Goal: Task Accomplishment & Management: Complete application form

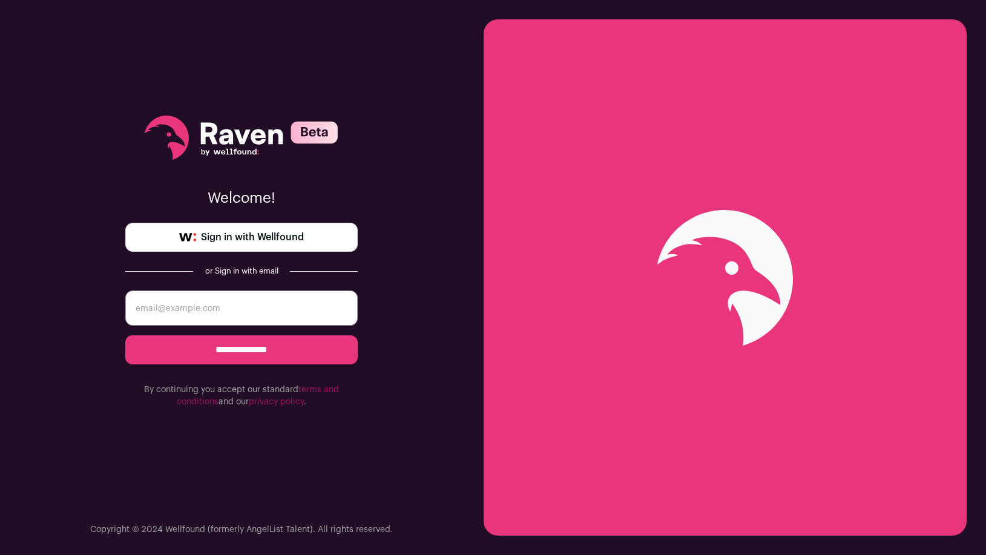
click at [282, 238] on span "Sign in with Wellfound" at bounding box center [252, 237] width 103 height 15
click at [229, 303] on input "email" at bounding box center [241, 308] width 232 height 35
type input "sina.azartash@gmail.com"
click at [251, 348] on input "**********" at bounding box center [241, 349] width 232 height 29
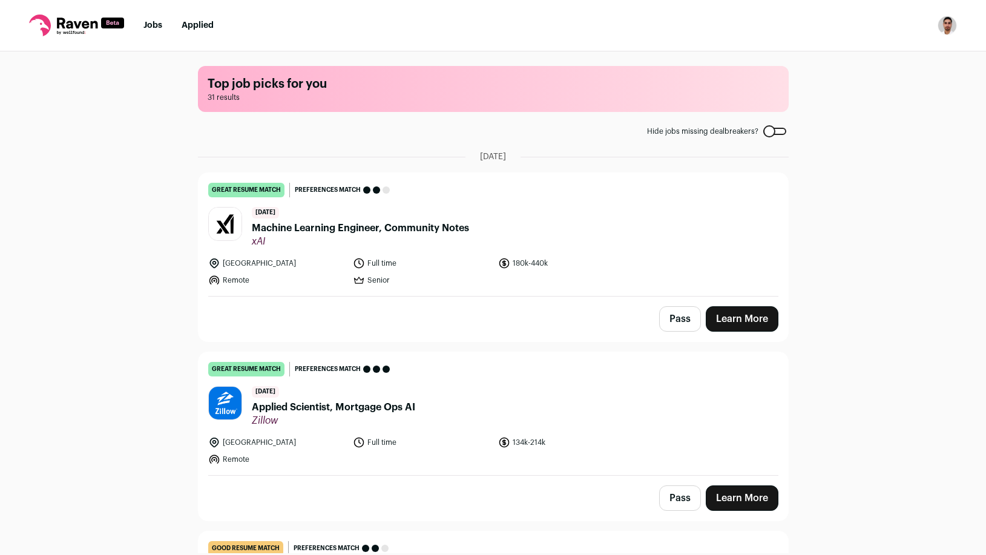
click at [948, 23] on img "Open dropdown" at bounding box center [947, 25] width 19 height 19
click at [153, 231] on div "Top job picks for you 31 results Hide jobs missing dealbreakers? [DATE] great r…" at bounding box center [493, 302] width 986 height 502
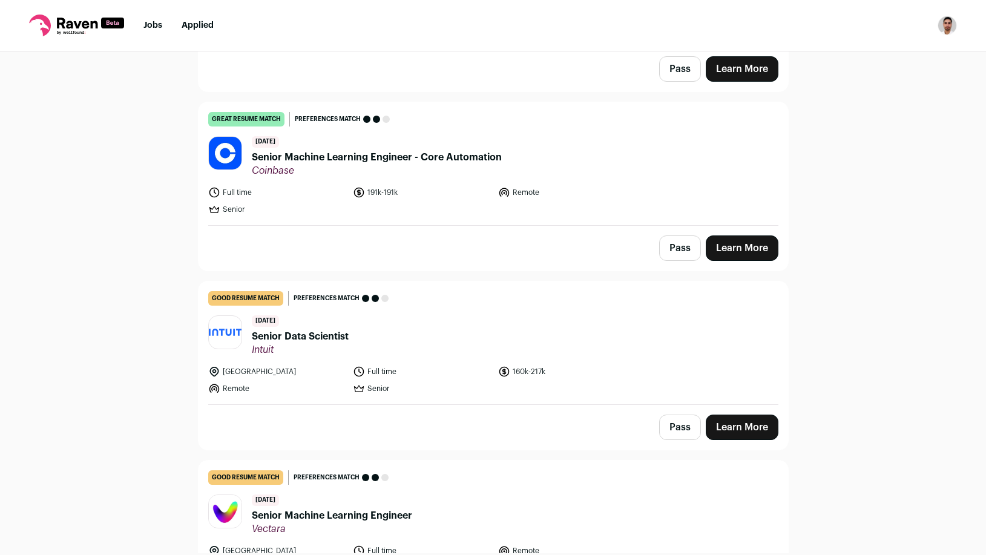
scroll to position [959, 0]
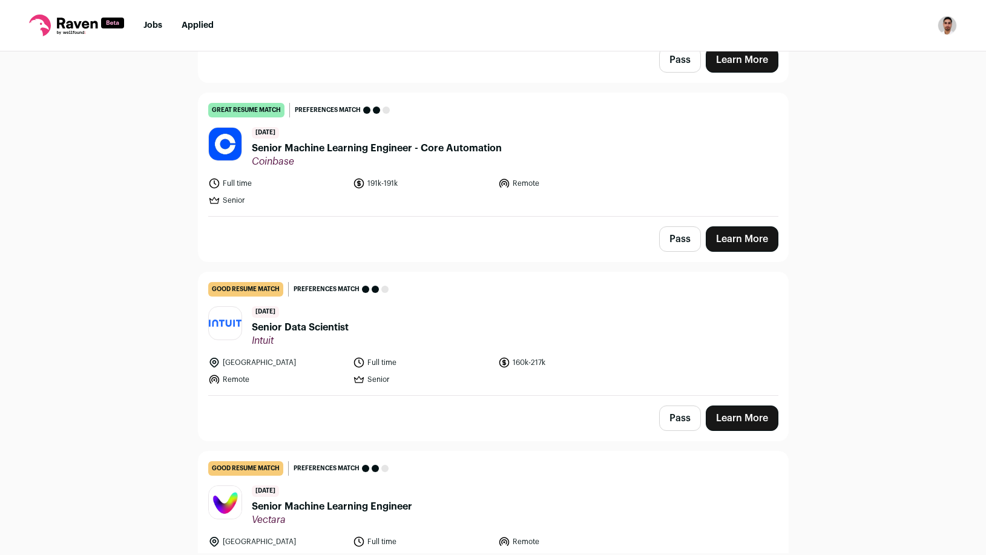
click at [149, 378] on div "Top job picks for you 31 results Hide jobs missing dealbreakers? [DATE] great r…" at bounding box center [493, 302] width 986 height 502
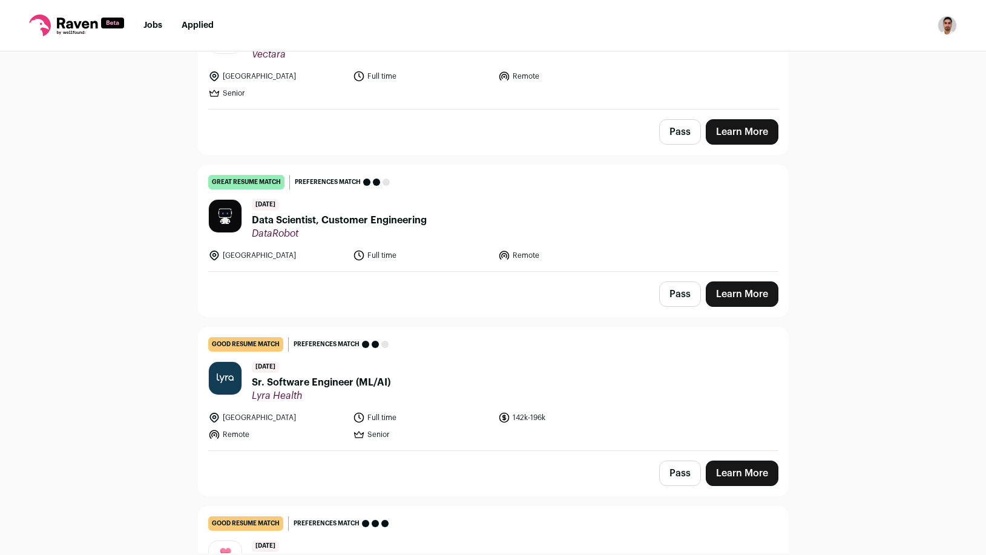
scroll to position [1438, 0]
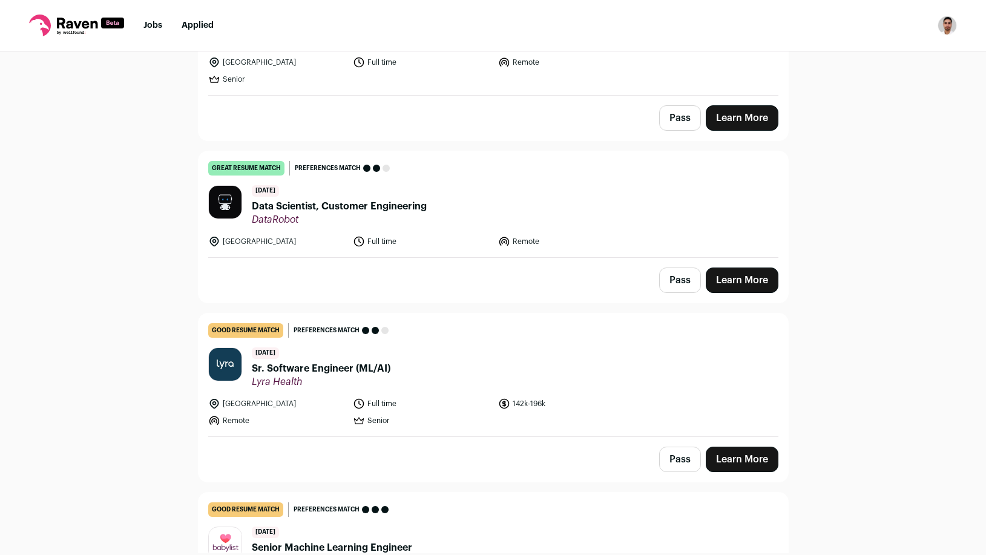
click at [335, 215] on span "DataRobot" at bounding box center [339, 220] width 175 height 12
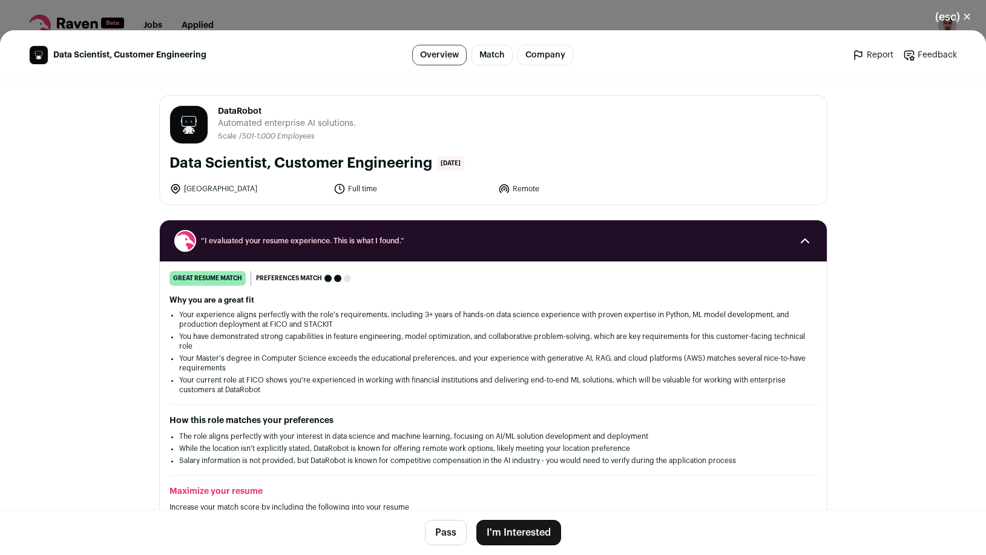
click at [961, 19] on button "(esc) ✕" at bounding box center [953, 17] width 65 height 27
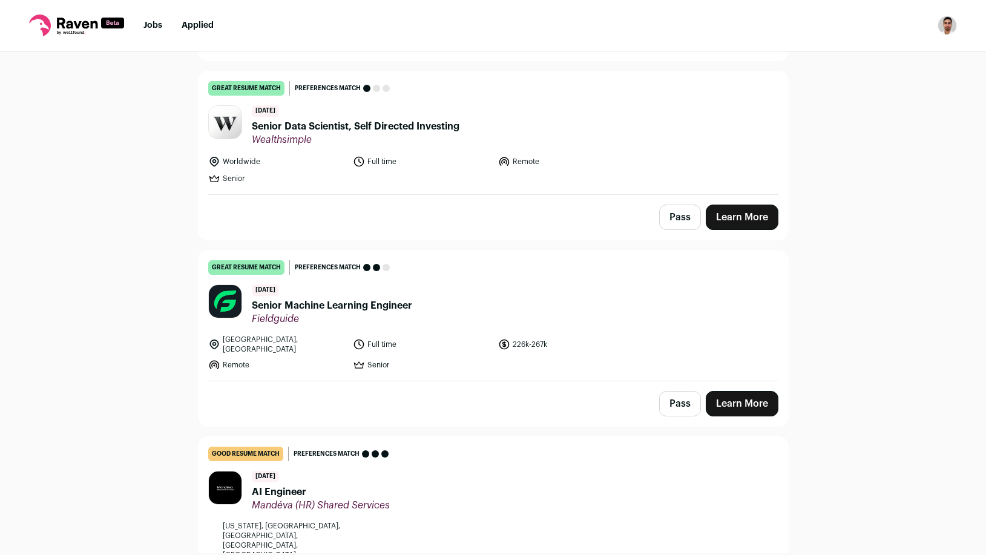
scroll to position [2477, 0]
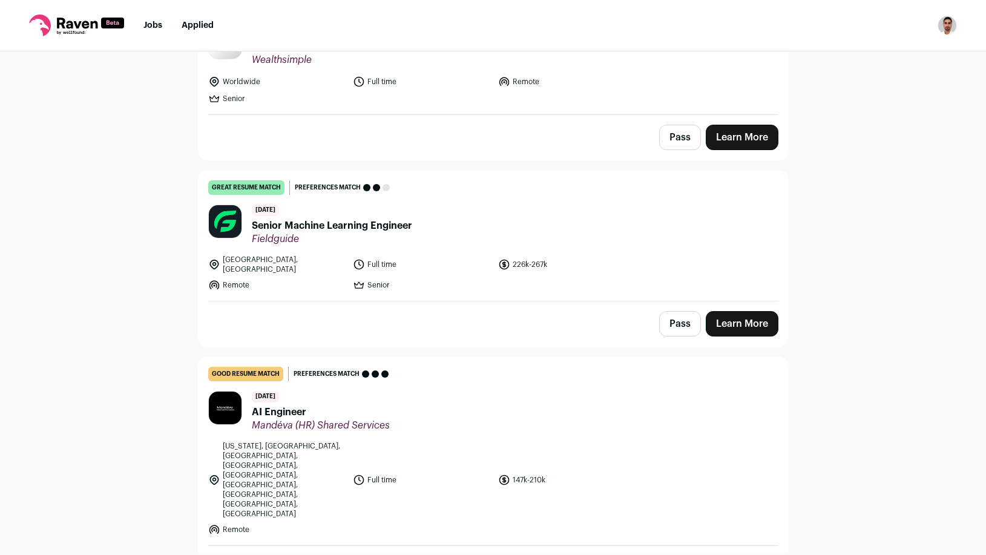
click at [345, 210] on div "[DATE] Senior Machine Learning Engineer Fieldguide" at bounding box center [332, 225] width 160 height 41
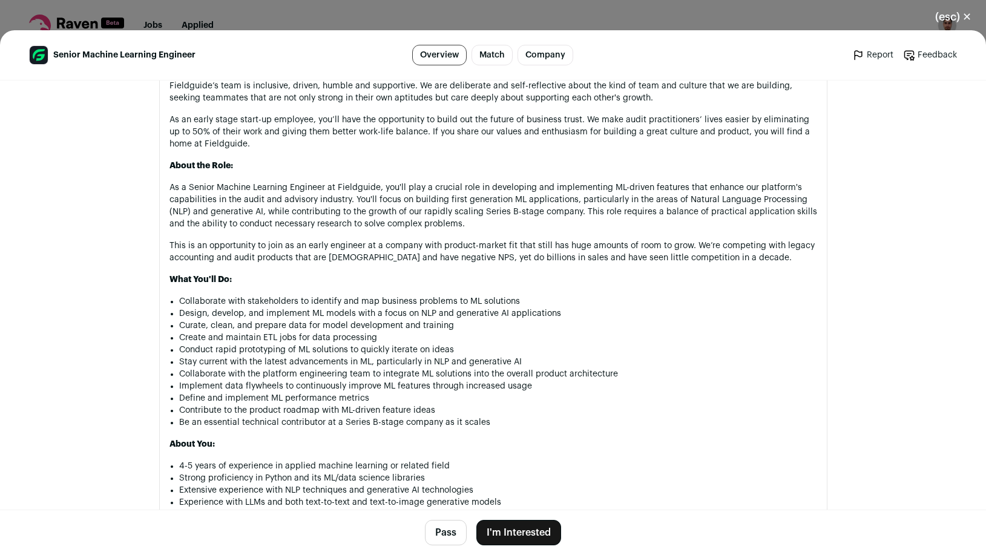
scroll to position [961, 0]
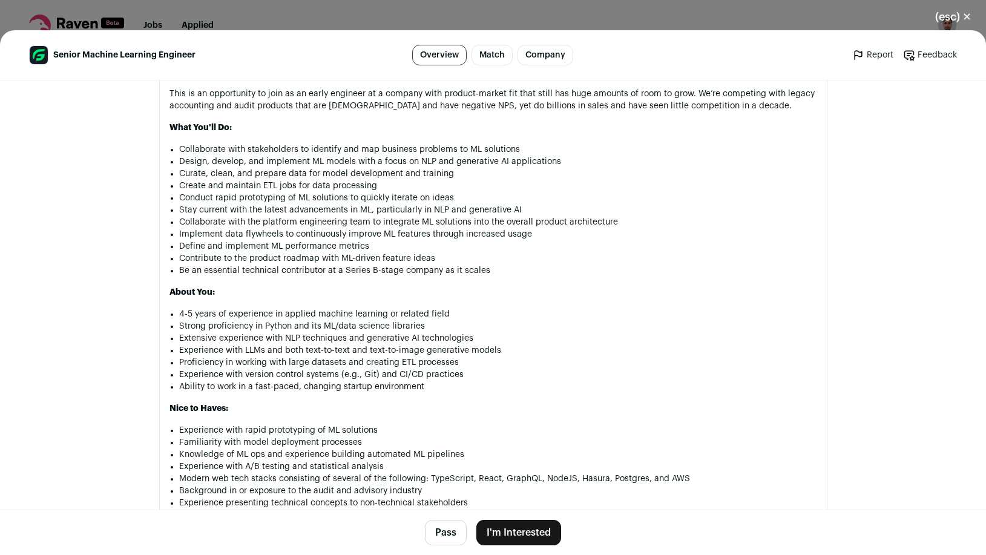
click at [944, 21] on button "(esc) ✕" at bounding box center [953, 17] width 65 height 27
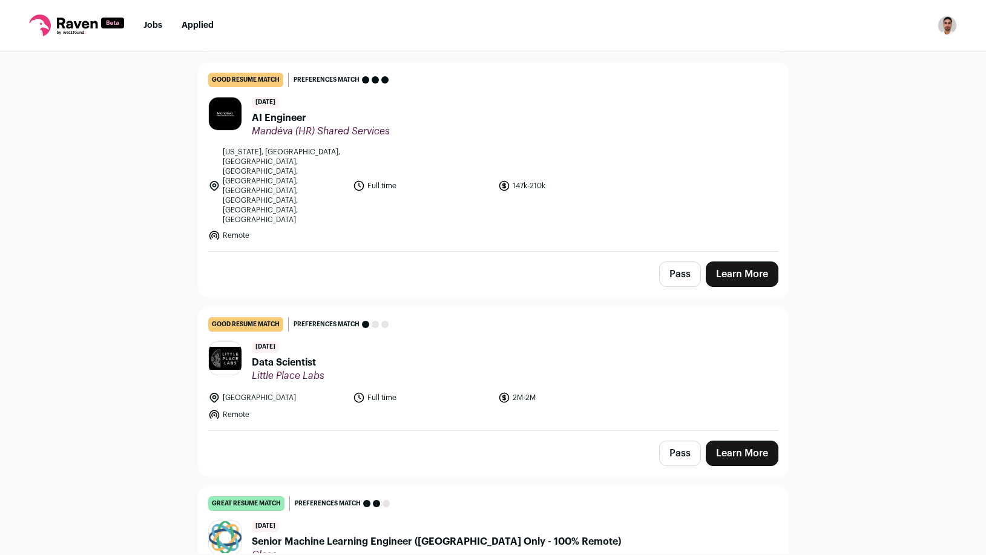
scroll to position [2876, 0]
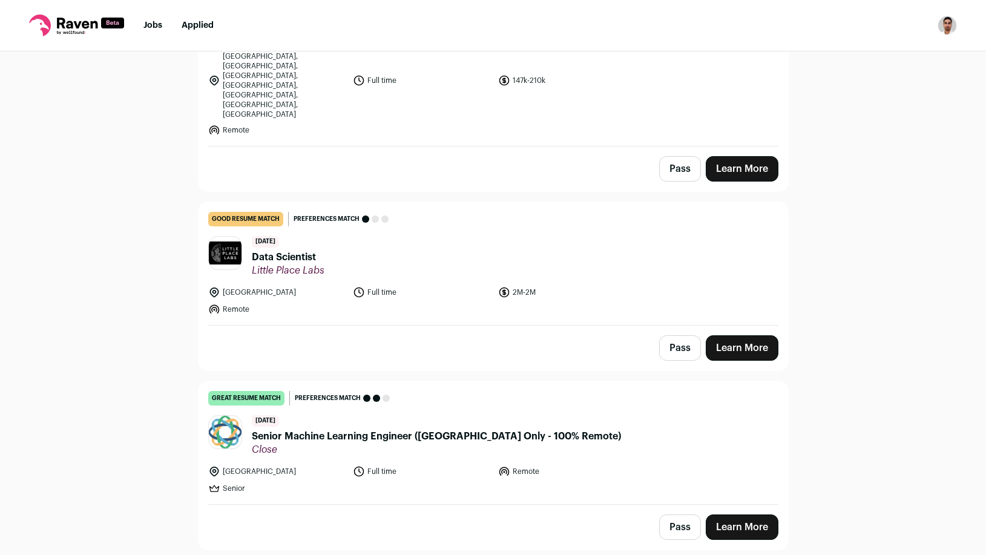
click at [372, 444] on span "Close" at bounding box center [436, 450] width 369 height 12
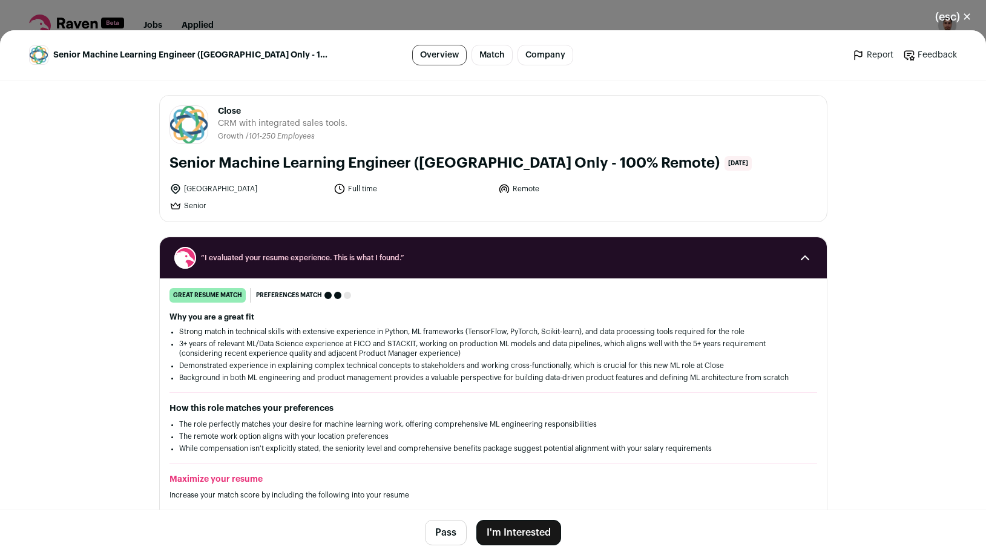
click at [961, 20] on button "(esc) ✕" at bounding box center [953, 17] width 65 height 27
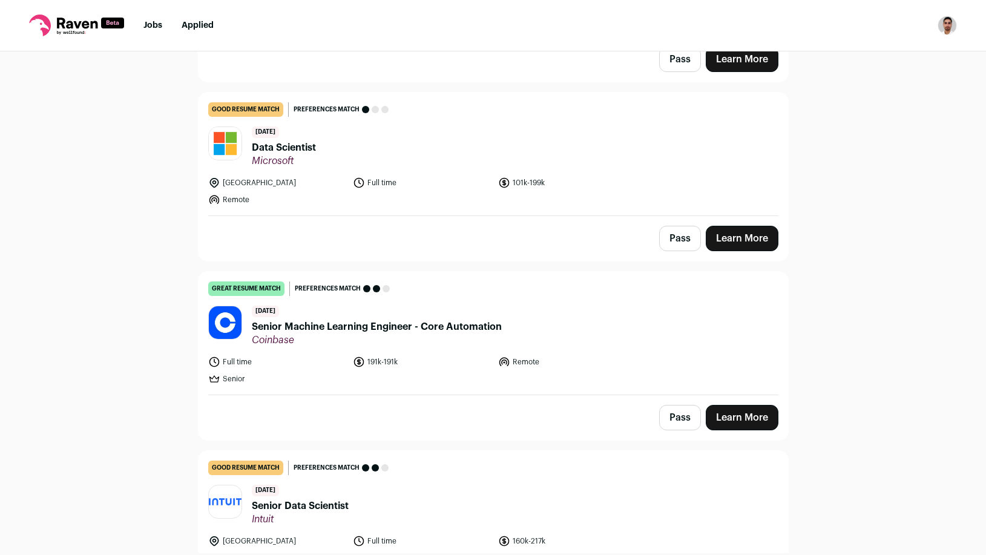
scroll to position [799, 0]
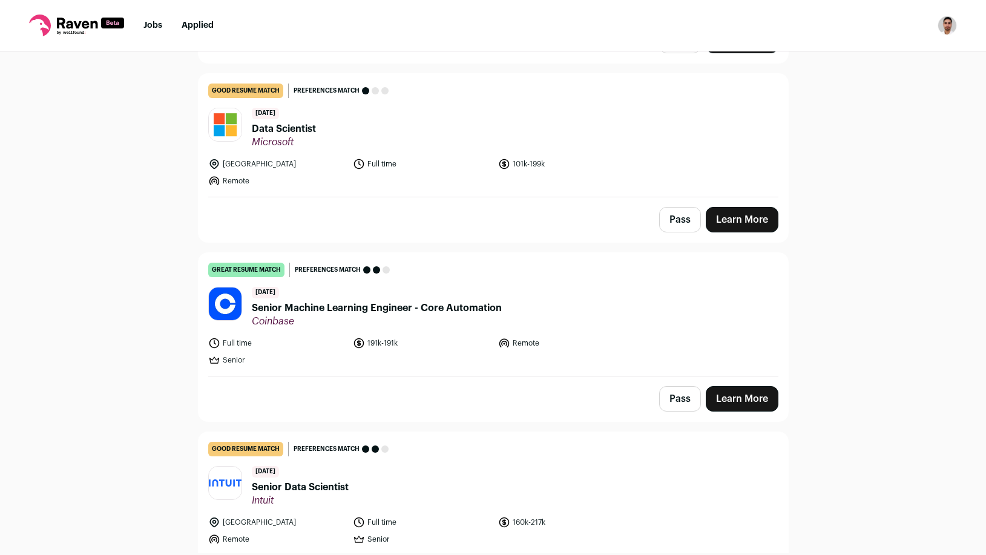
click at [294, 318] on span "Coinbase" at bounding box center [377, 321] width 250 height 12
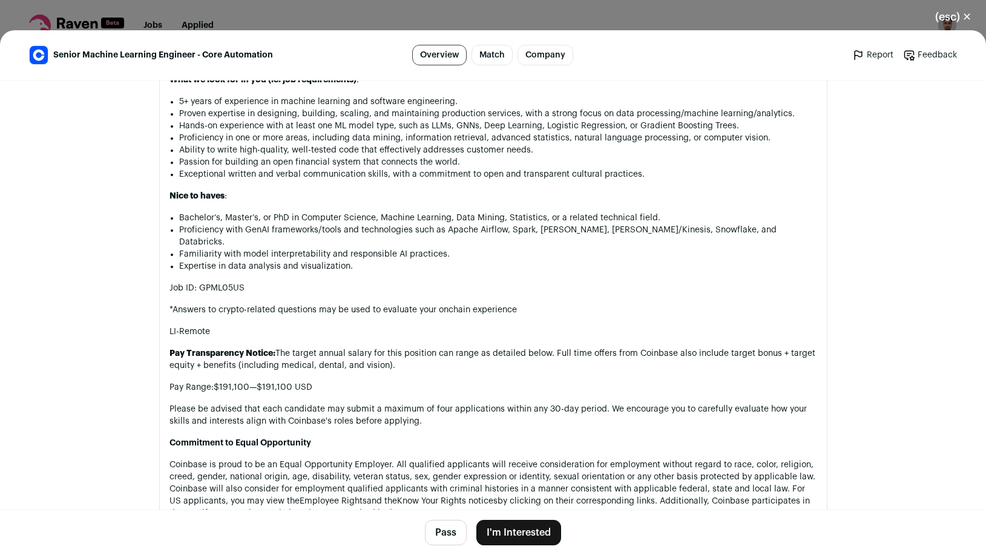
scroll to position [1278, 0]
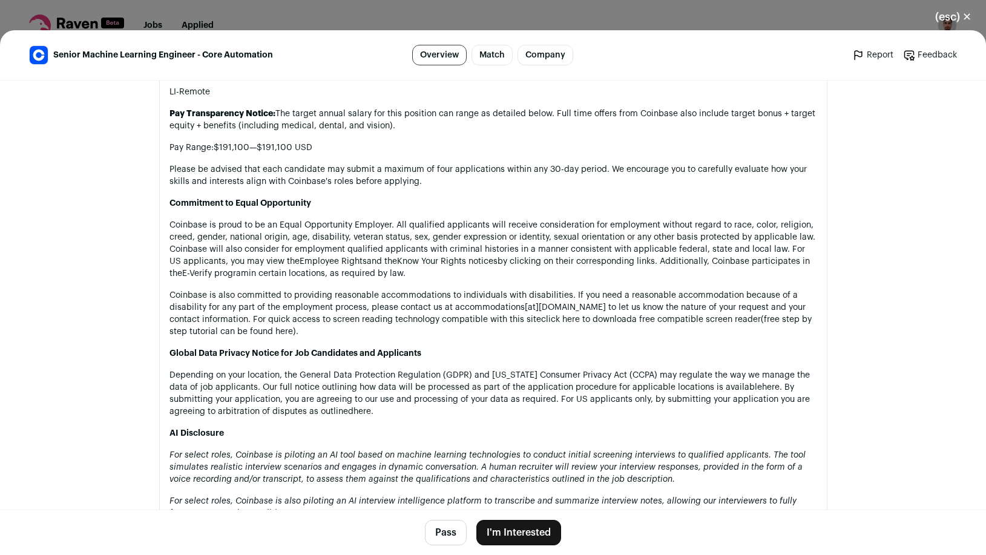
click at [507, 532] on button "I'm Interested" at bounding box center [518, 532] width 85 height 25
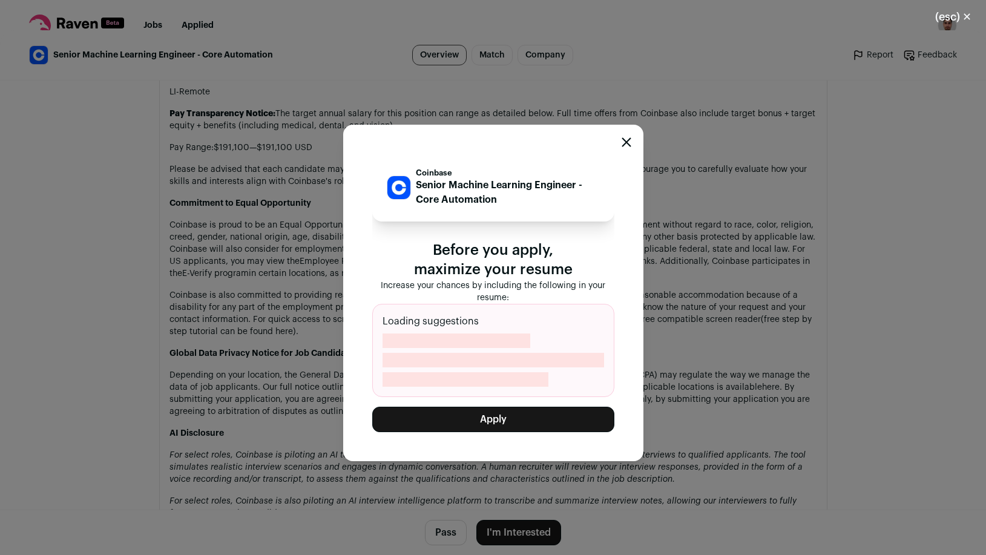
click at [468, 425] on button "Apply" at bounding box center [493, 419] width 242 height 25
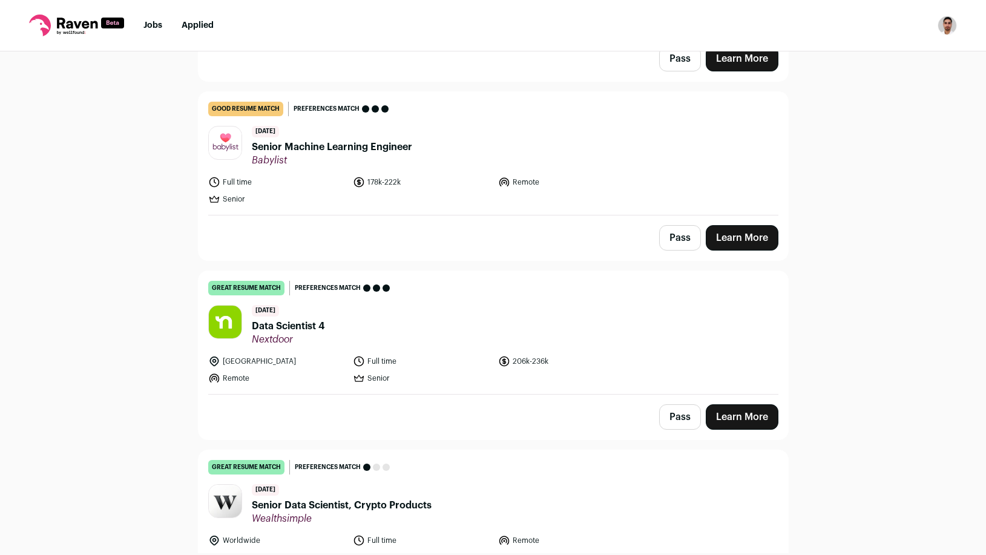
scroll to position [1678, 0]
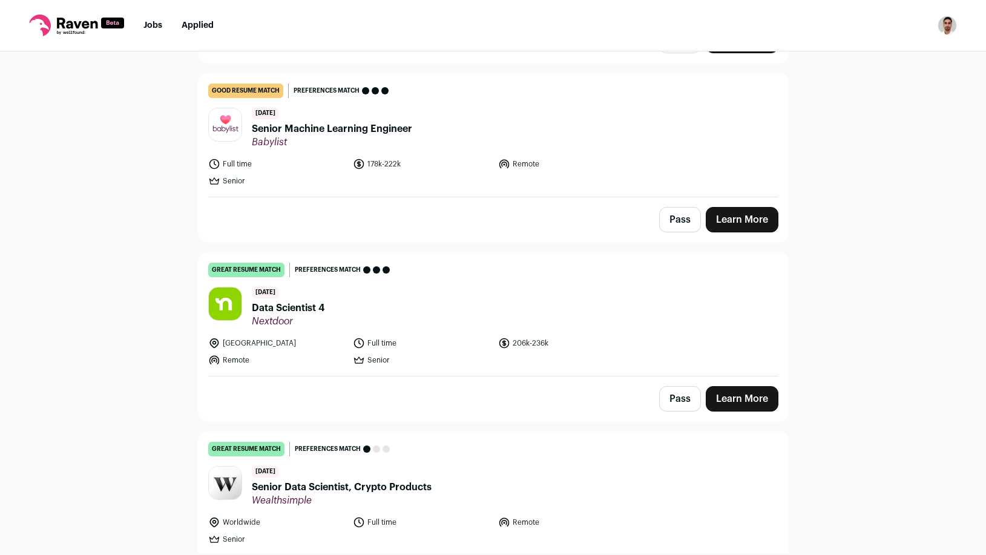
click at [273, 314] on span "Data Scientist 4" at bounding box center [288, 308] width 73 height 15
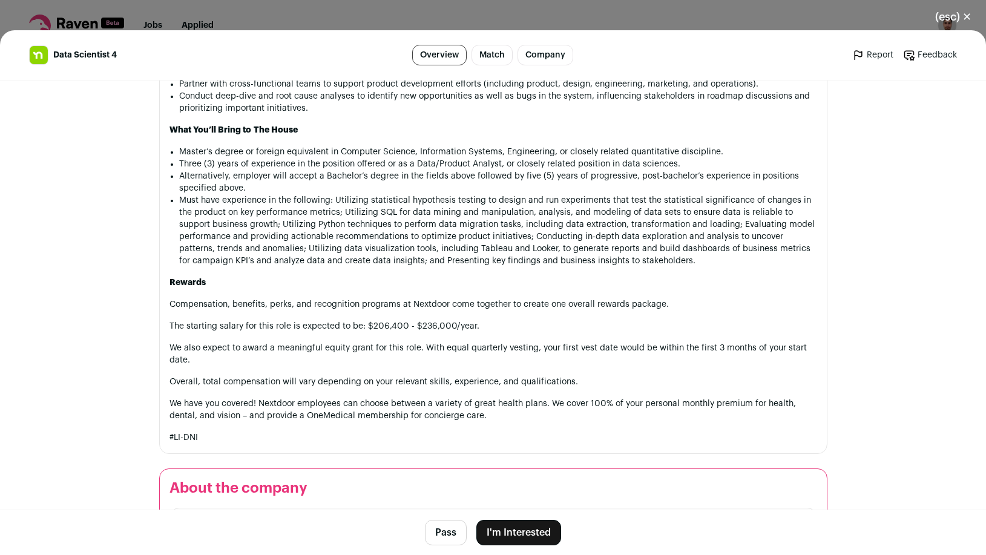
scroll to position [901, 0]
